Goal: Task Accomplishment & Management: Manage account settings

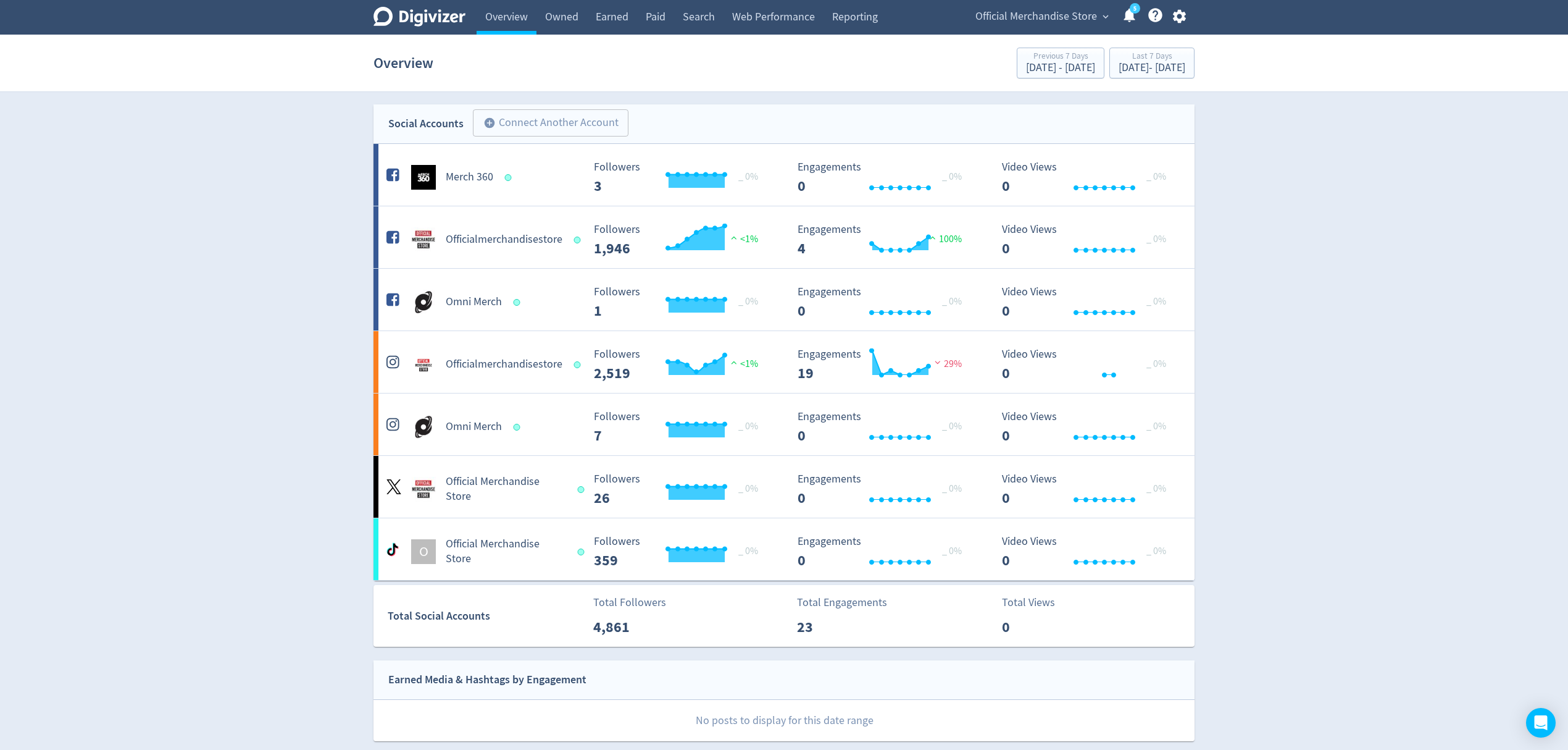
click at [1109, 16] on span "expand_more" at bounding box center [1106, 17] width 11 height 11
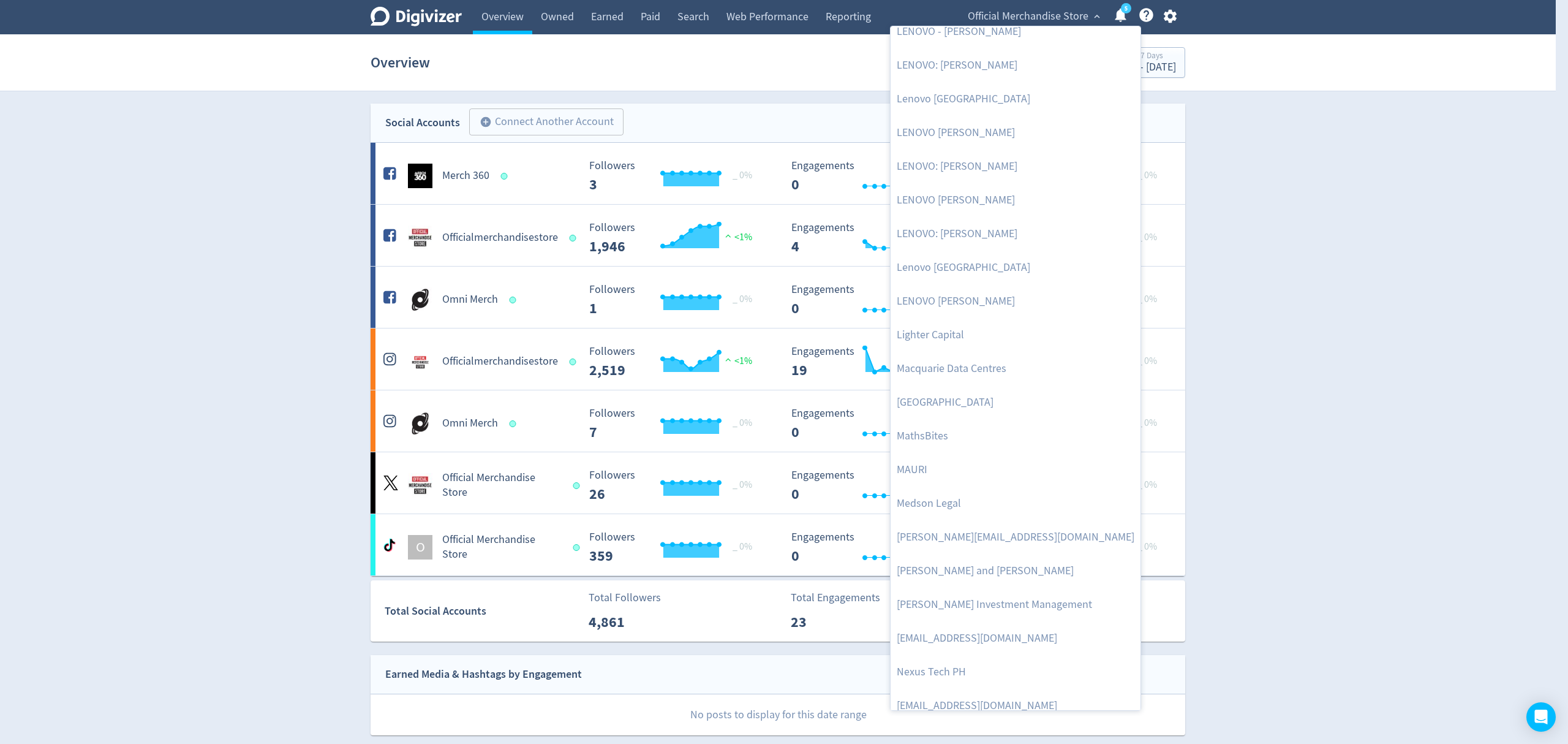
scroll to position [1509, 0]
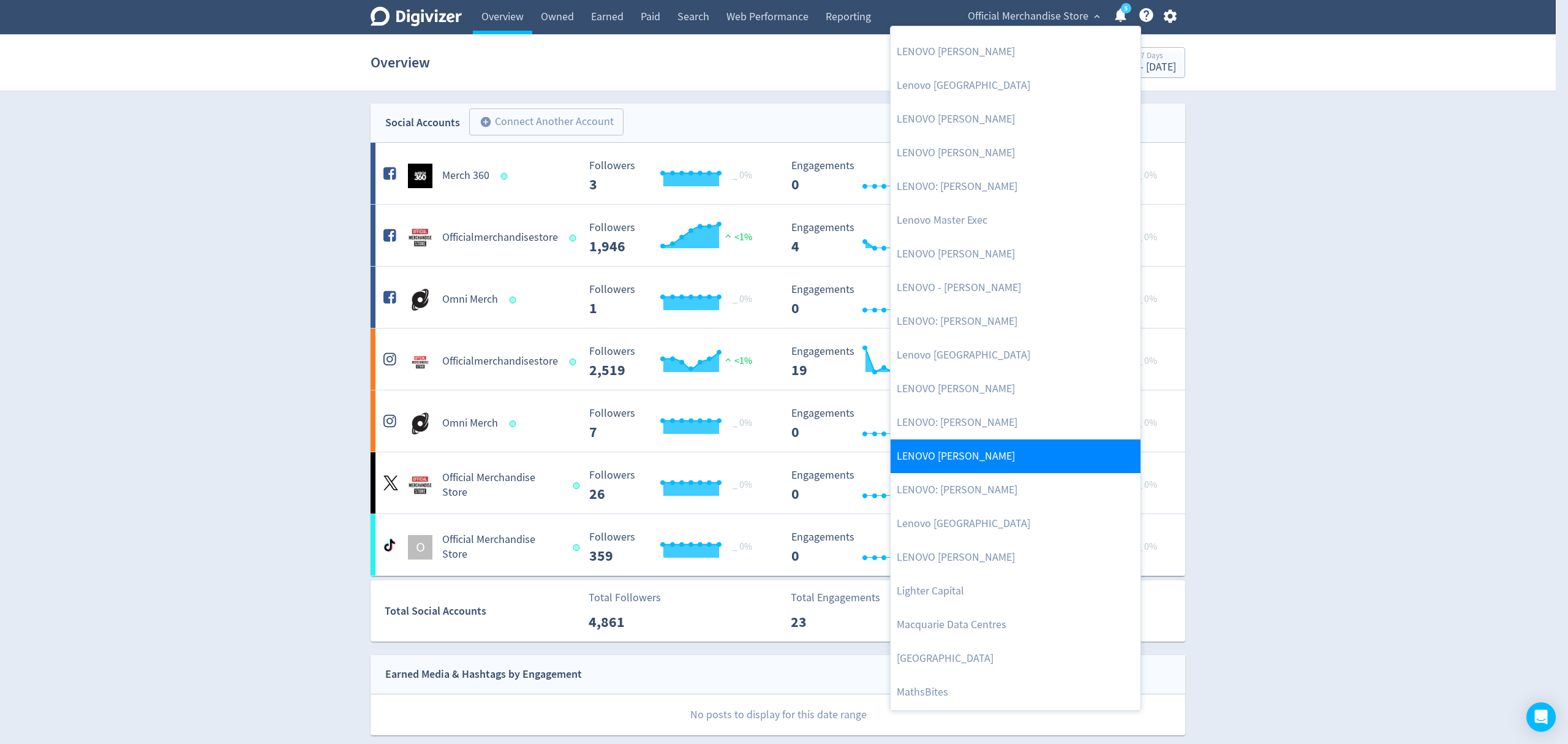
click at [1026, 468] on link "LENOVO [PERSON_NAME]" at bounding box center [1015, 456] width 250 height 34
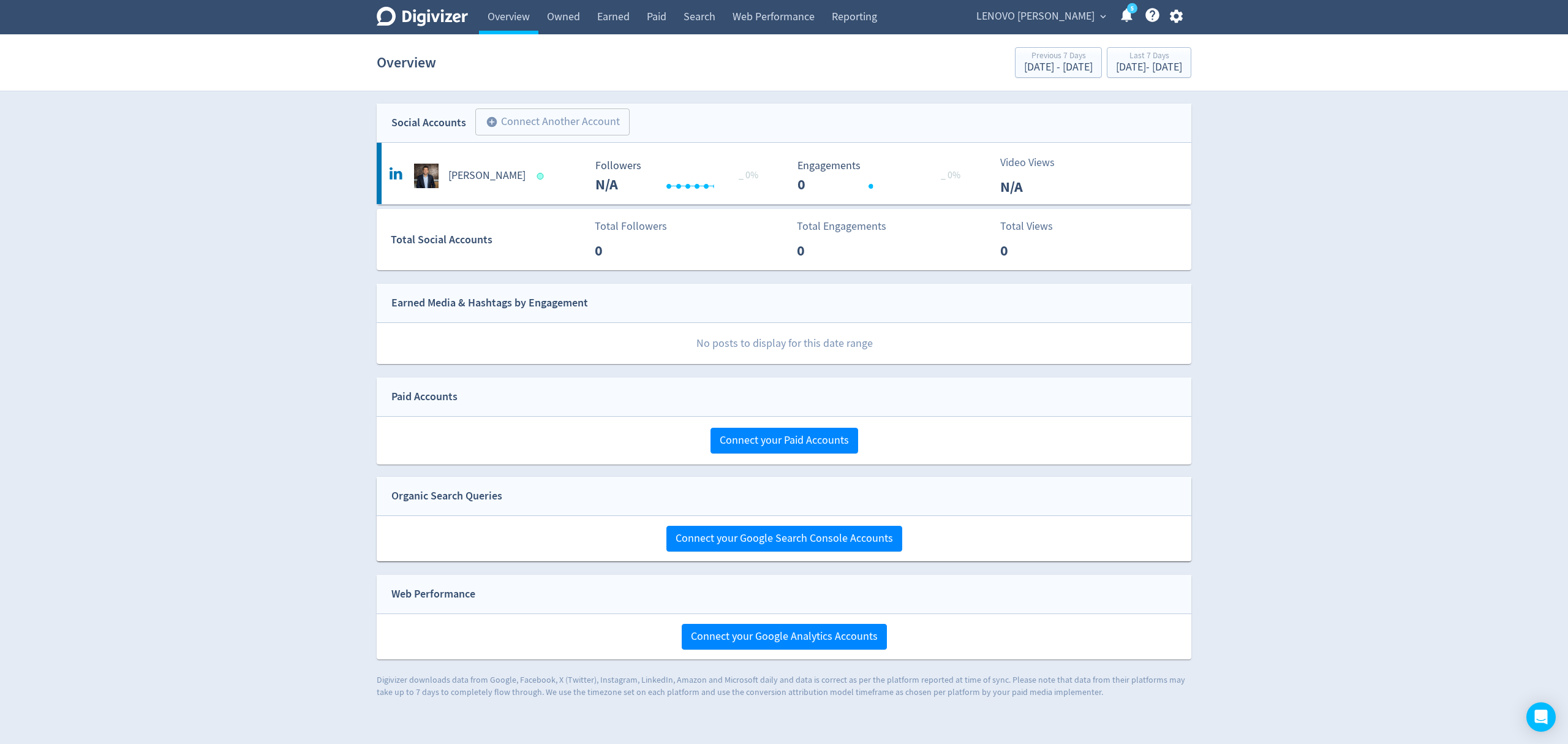
click at [1034, 18] on span "LENOVO [PERSON_NAME]" at bounding box center [1035, 16] width 118 height 20
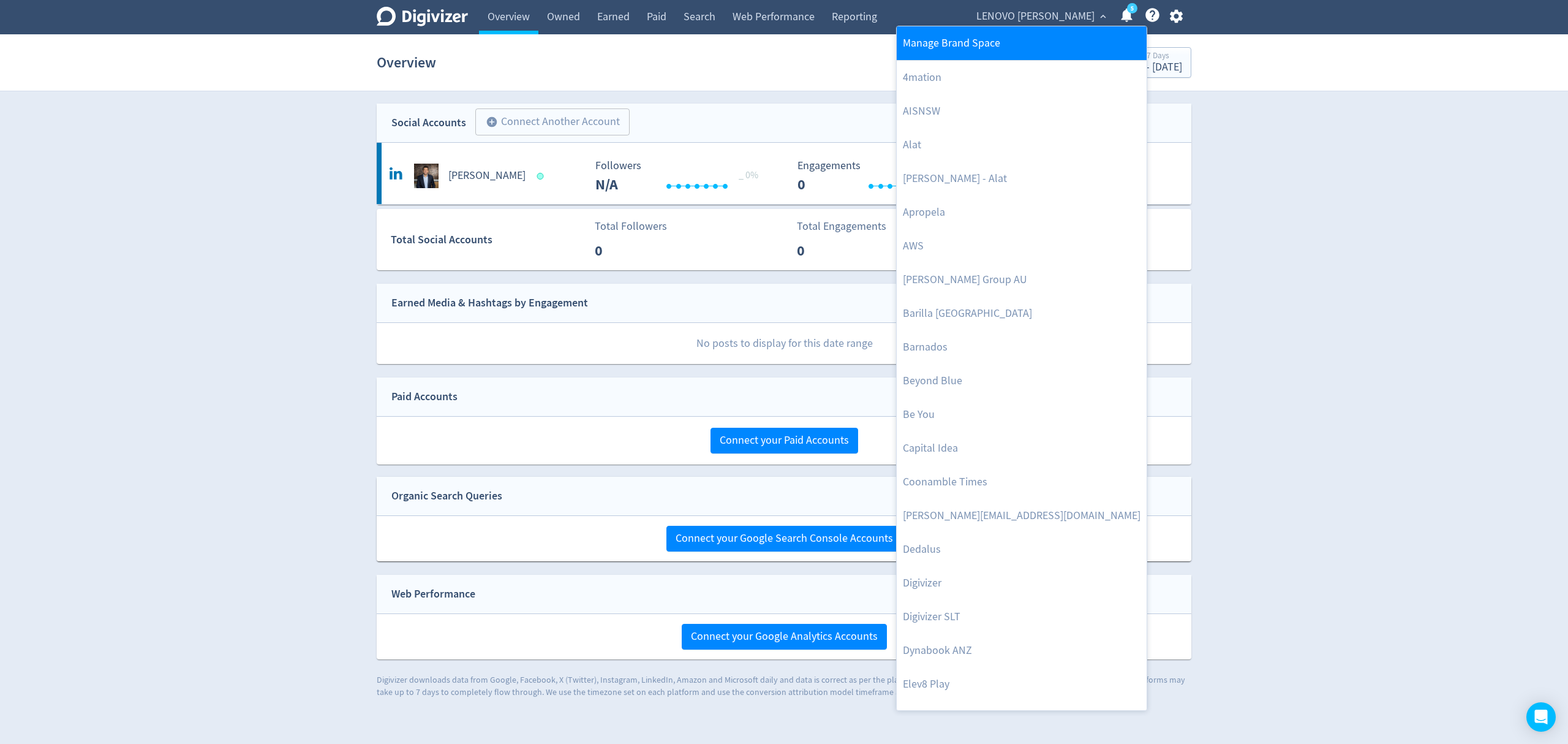
click at [1001, 48] on link "Manage Brand Space" at bounding box center [1022, 43] width 250 height 34
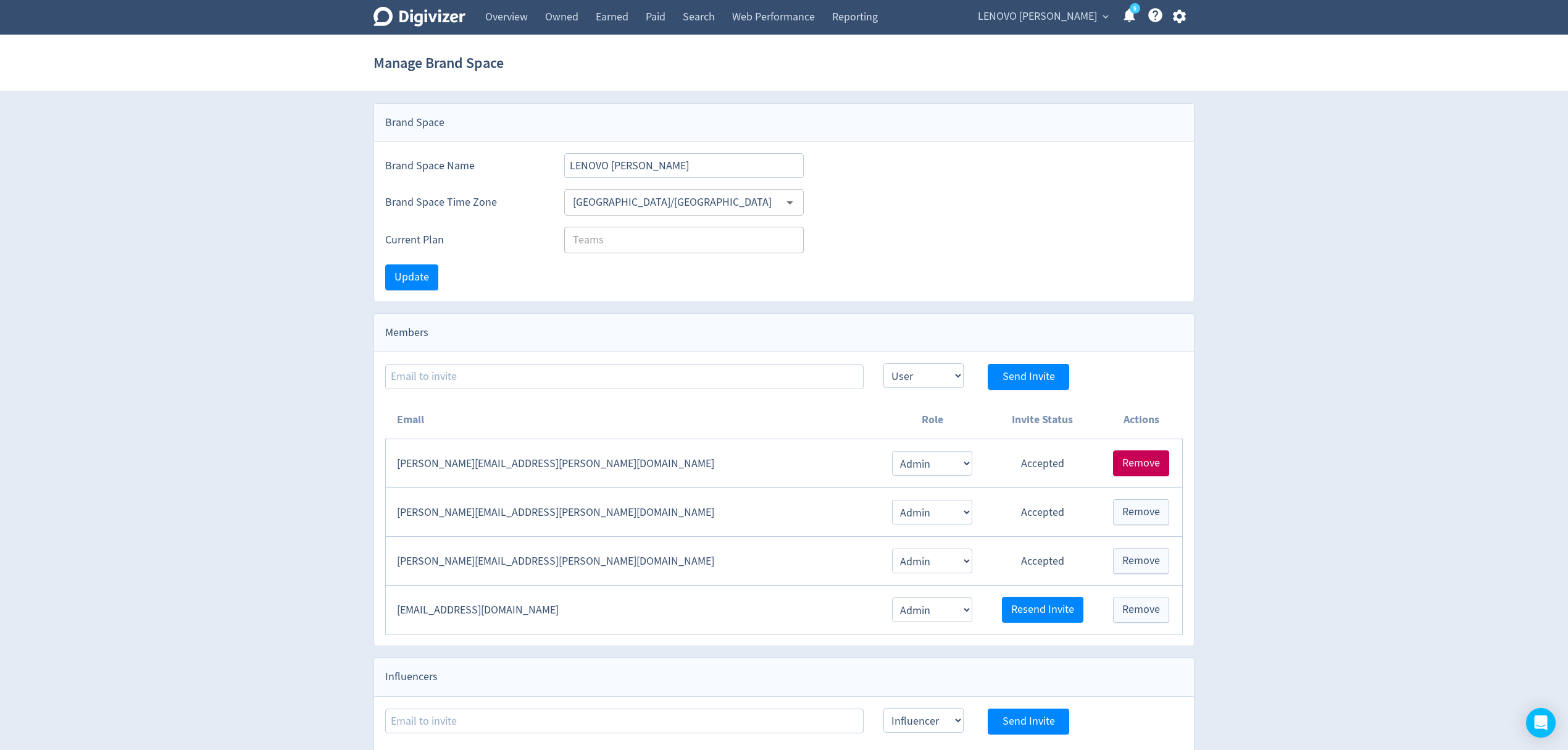
click at [1144, 460] on span "Remove" at bounding box center [1141, 463] width 37 height 11
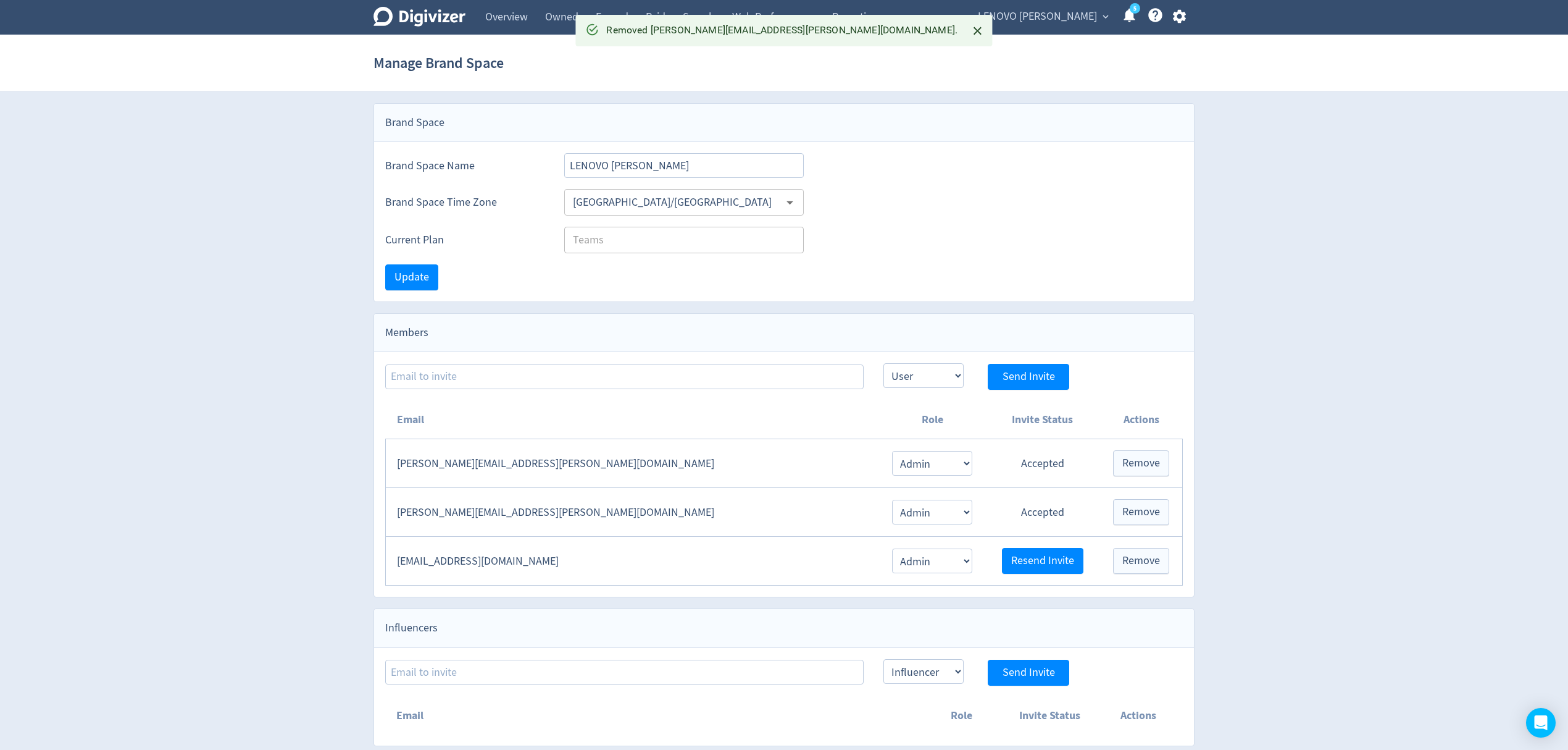
click at [1180, 20] on icon "button" at bounding box center [1179, 17] width 13 height 14
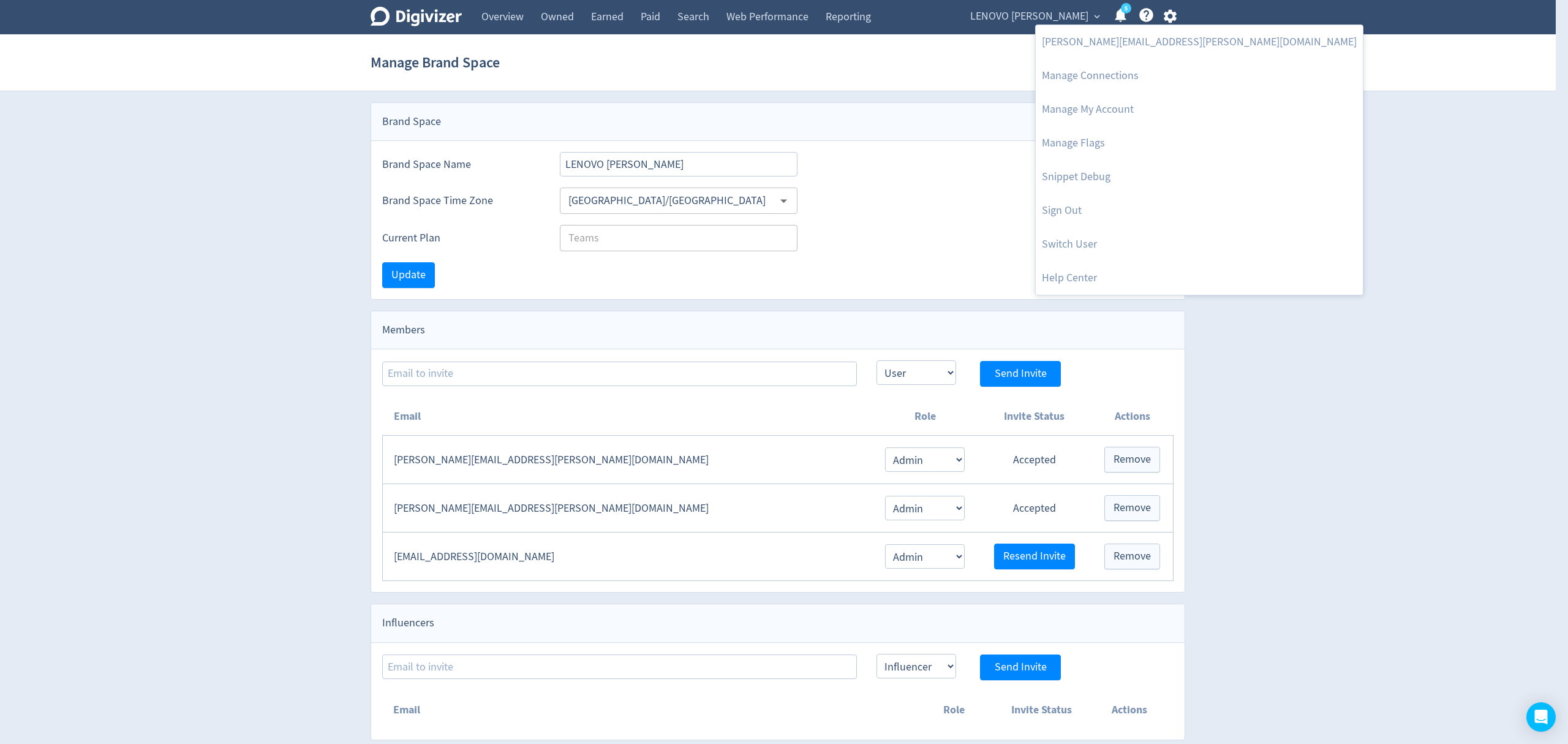
click at [1030, 10] on div at bounding box center [784, 372] width 1568 height 744
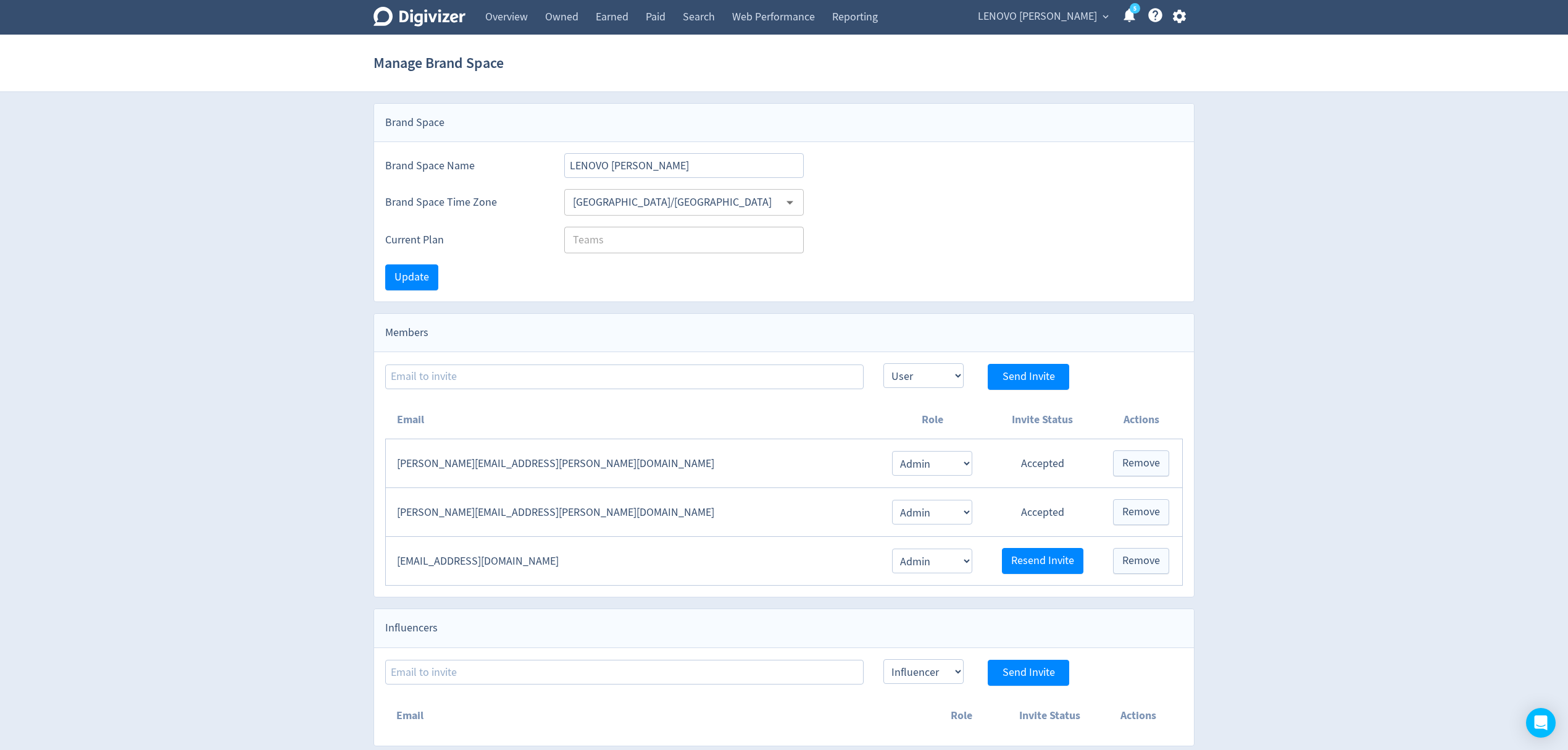
click at [1045, 10] on span "LENOVO [PERSON_NAME]" at bounding box center [1037, 17] width 119 height 20
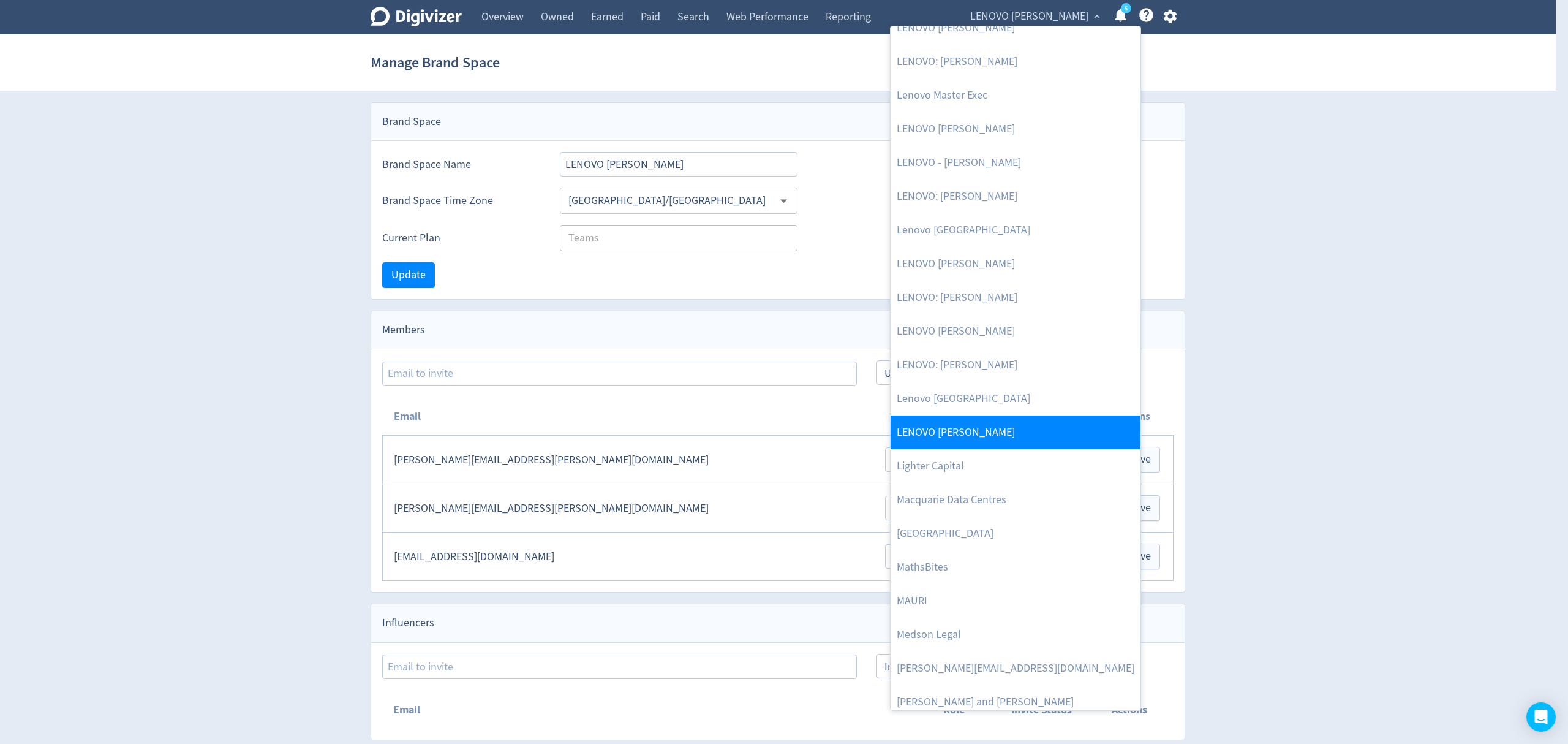
scroll to position [1878, 0]
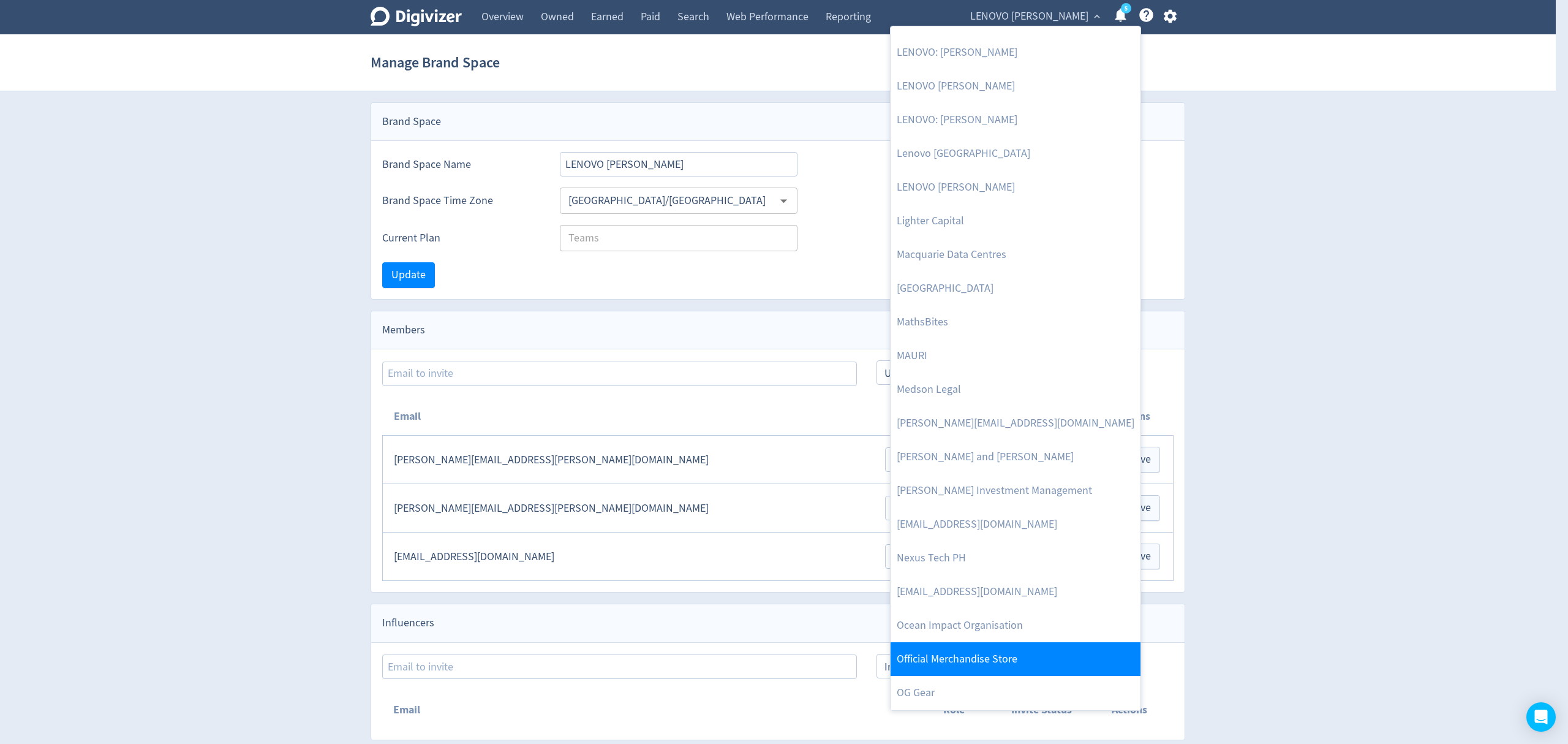
click at [991, 663] on link "Official Merchandise Store" at bounding box center [1015, 658] width 250 height 34
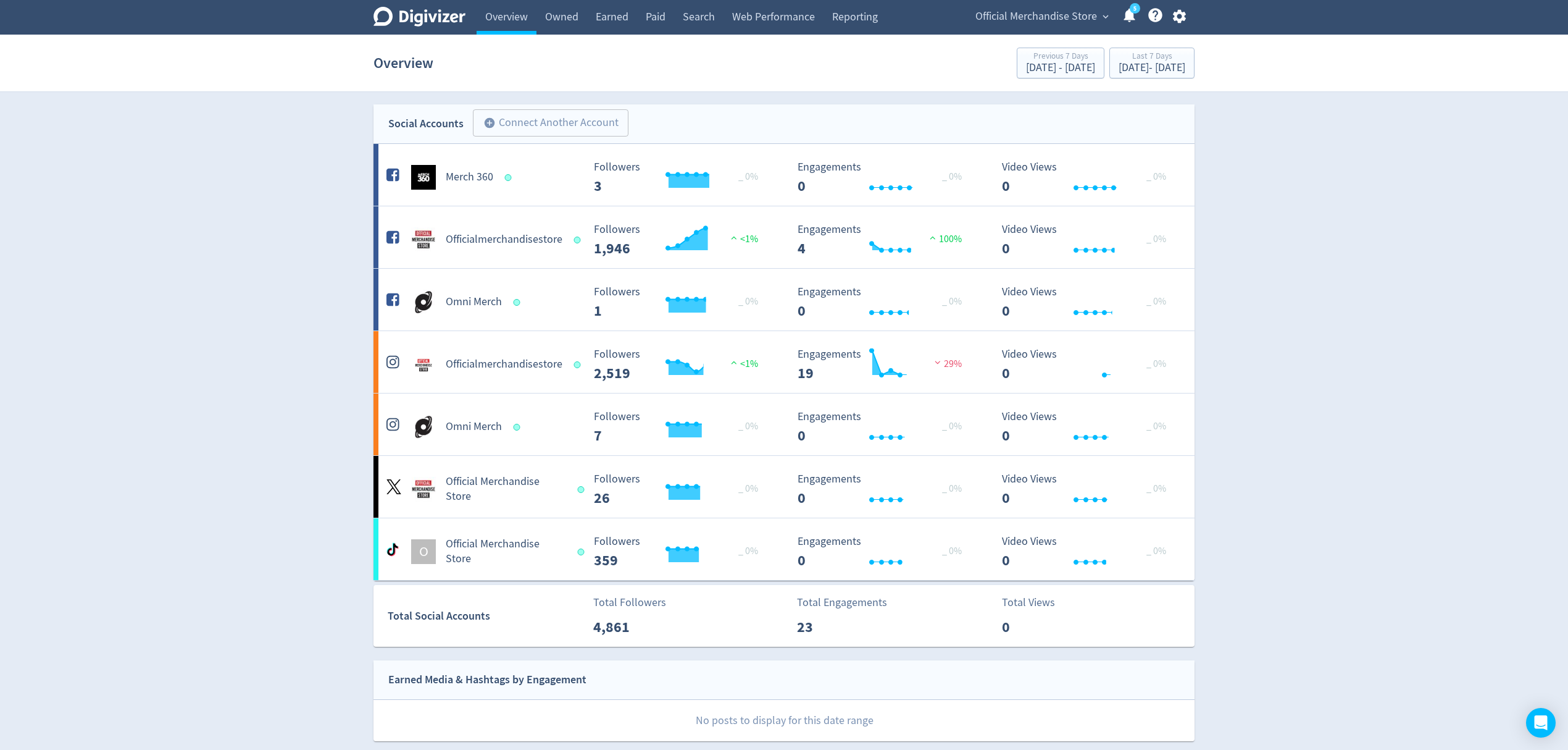
click at [1178, 14] on icon "button" at bounding box center [1180, 17] width 17 height 17
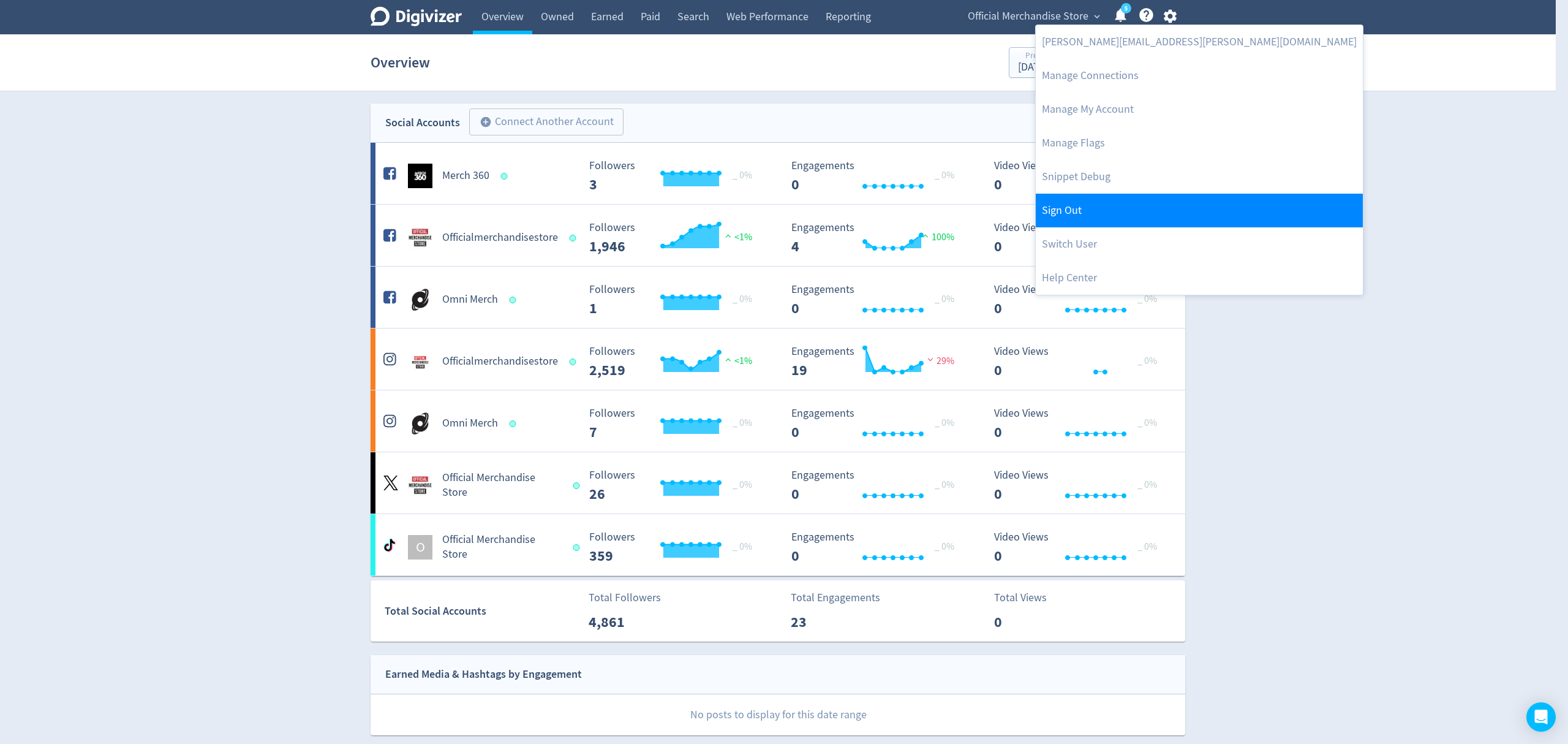
click at [1076, 212] on link "Sign Out" at bounding box center [1199, 210] width 327 height 34
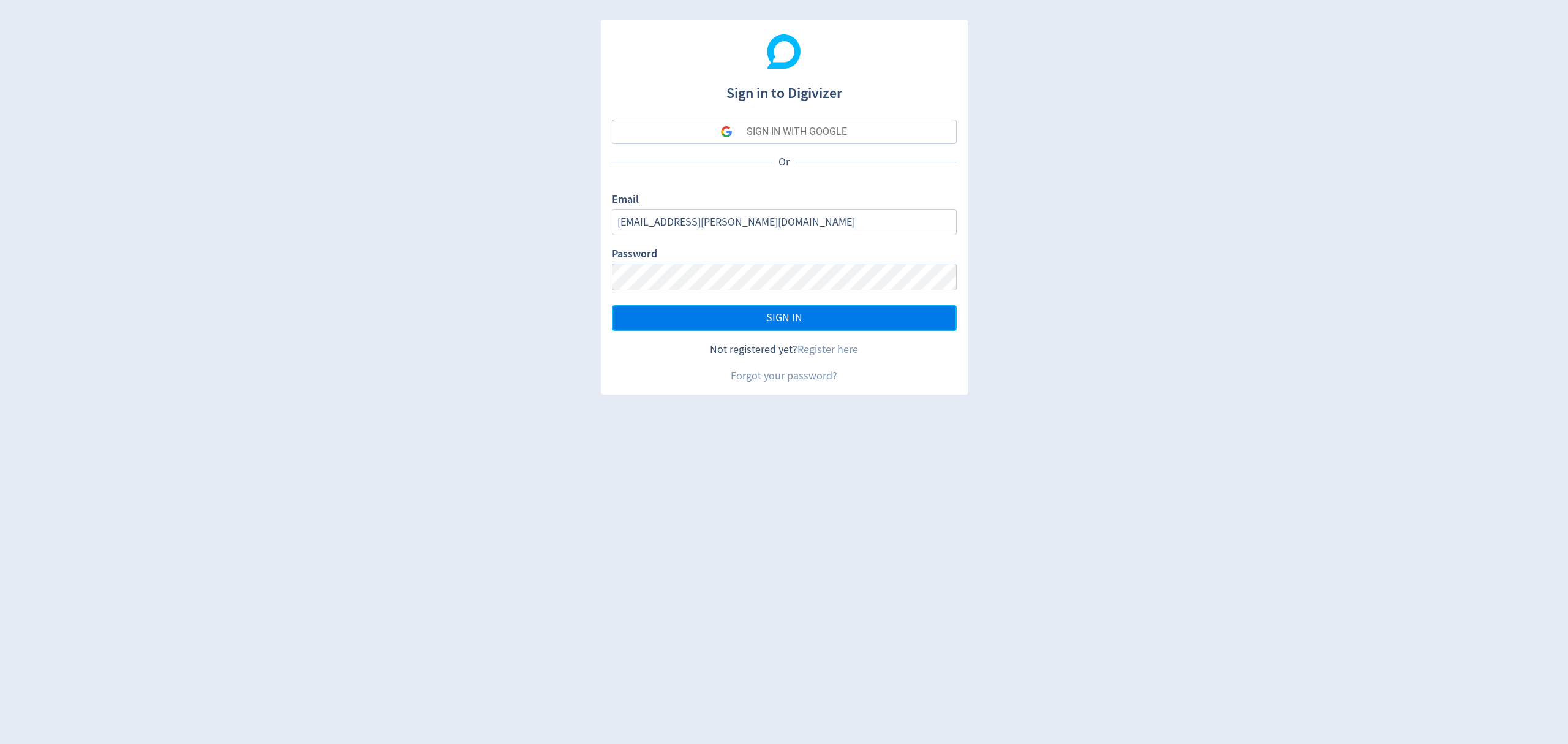
click at [724, 324] on button "SIGN IN" at bounding box center [784, 318] width 345 height 26
